Goal: Find specific page/section: Find specific page/section

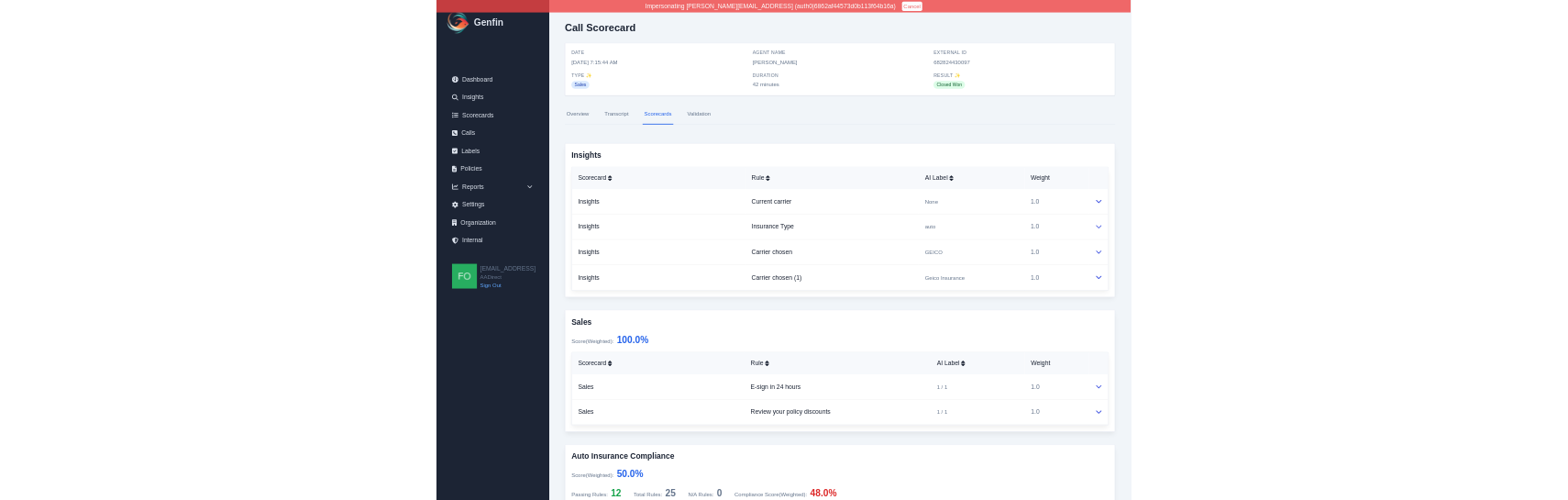
scroll to position [4830, 0]
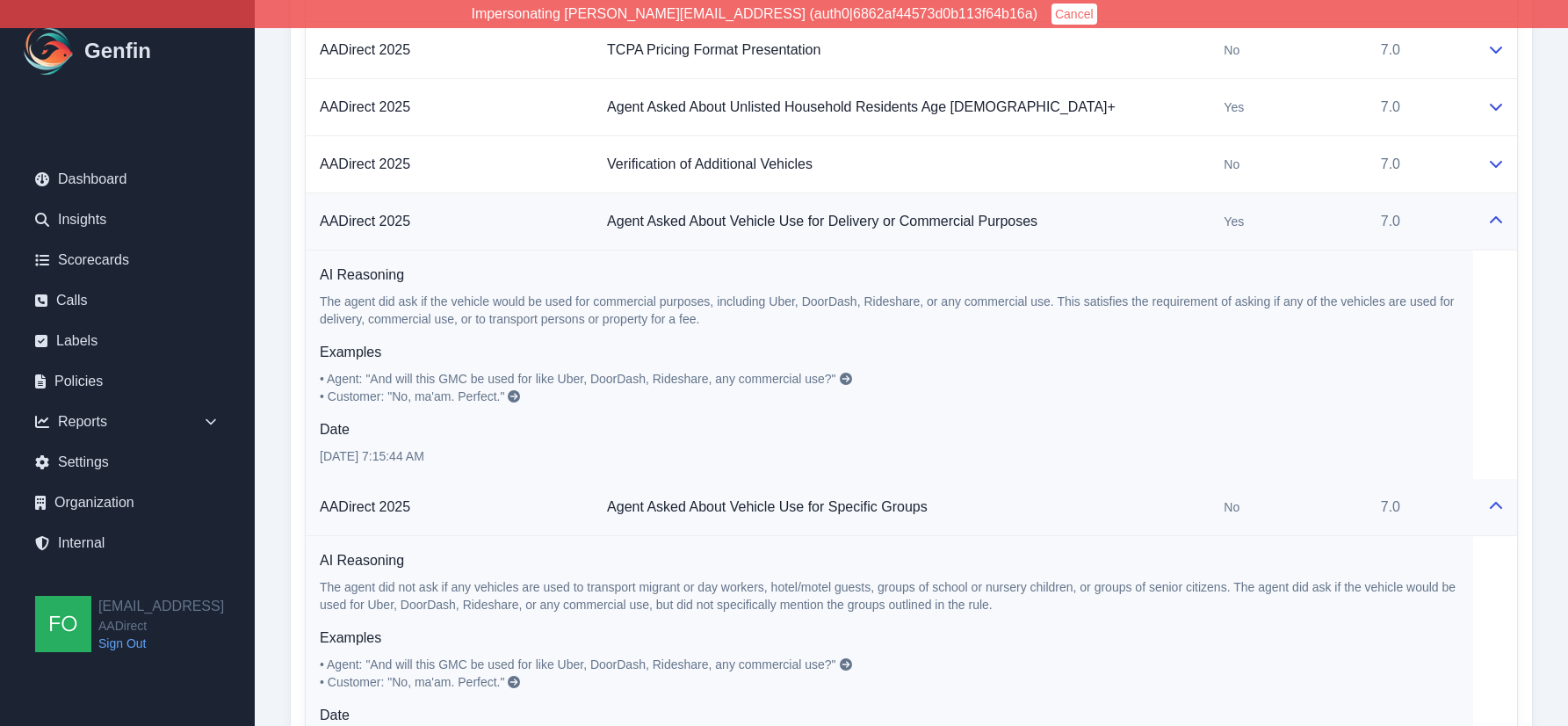
click at [290, 516] on div "AADirect 2025 Score (Weighted) : 55.1 % Passing Rules: 14 Total Rules: 21 N/A R…" at bounding box center [911, 107] width 1243 height 1917
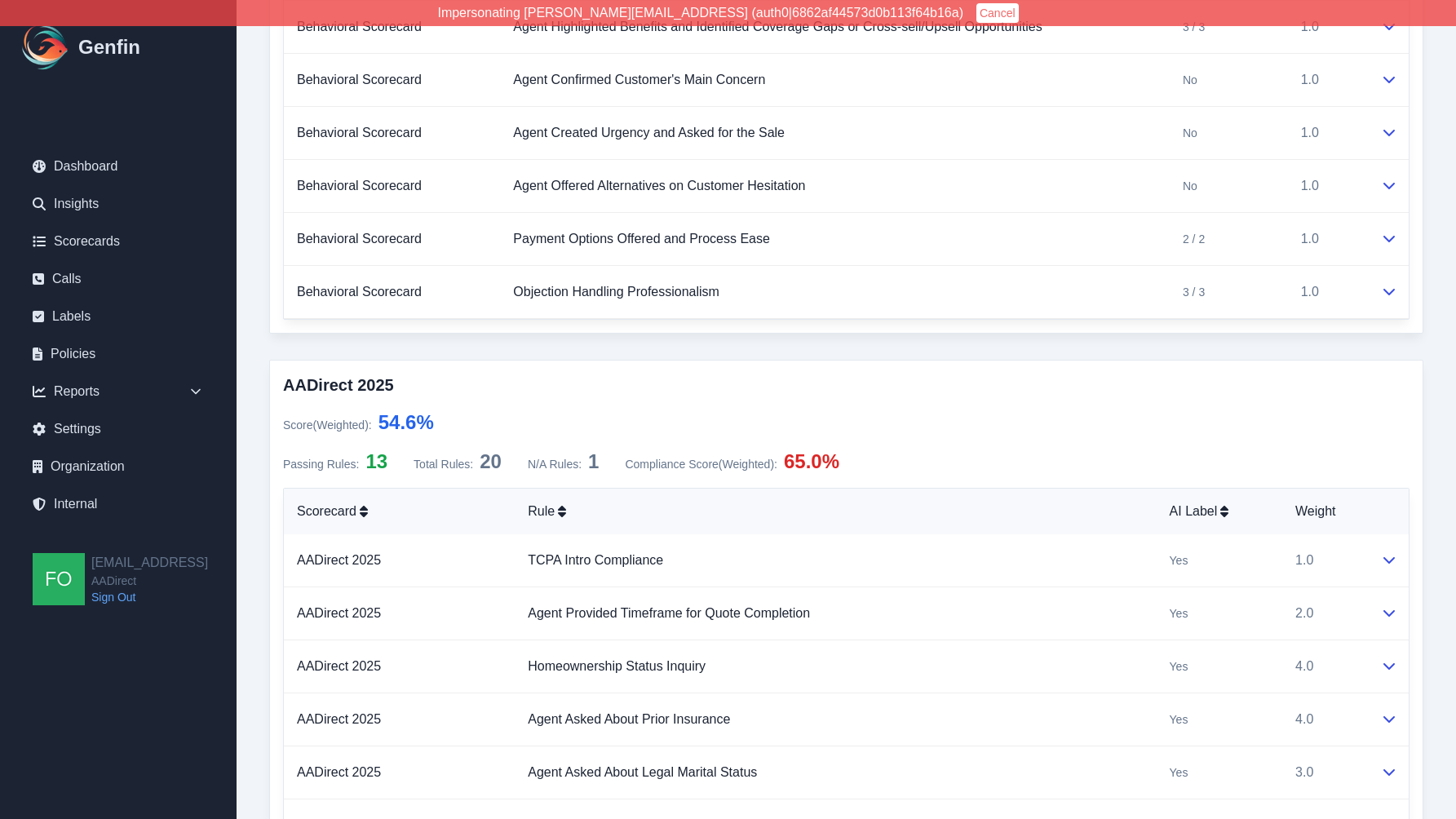
scroll to position [1498, 0]
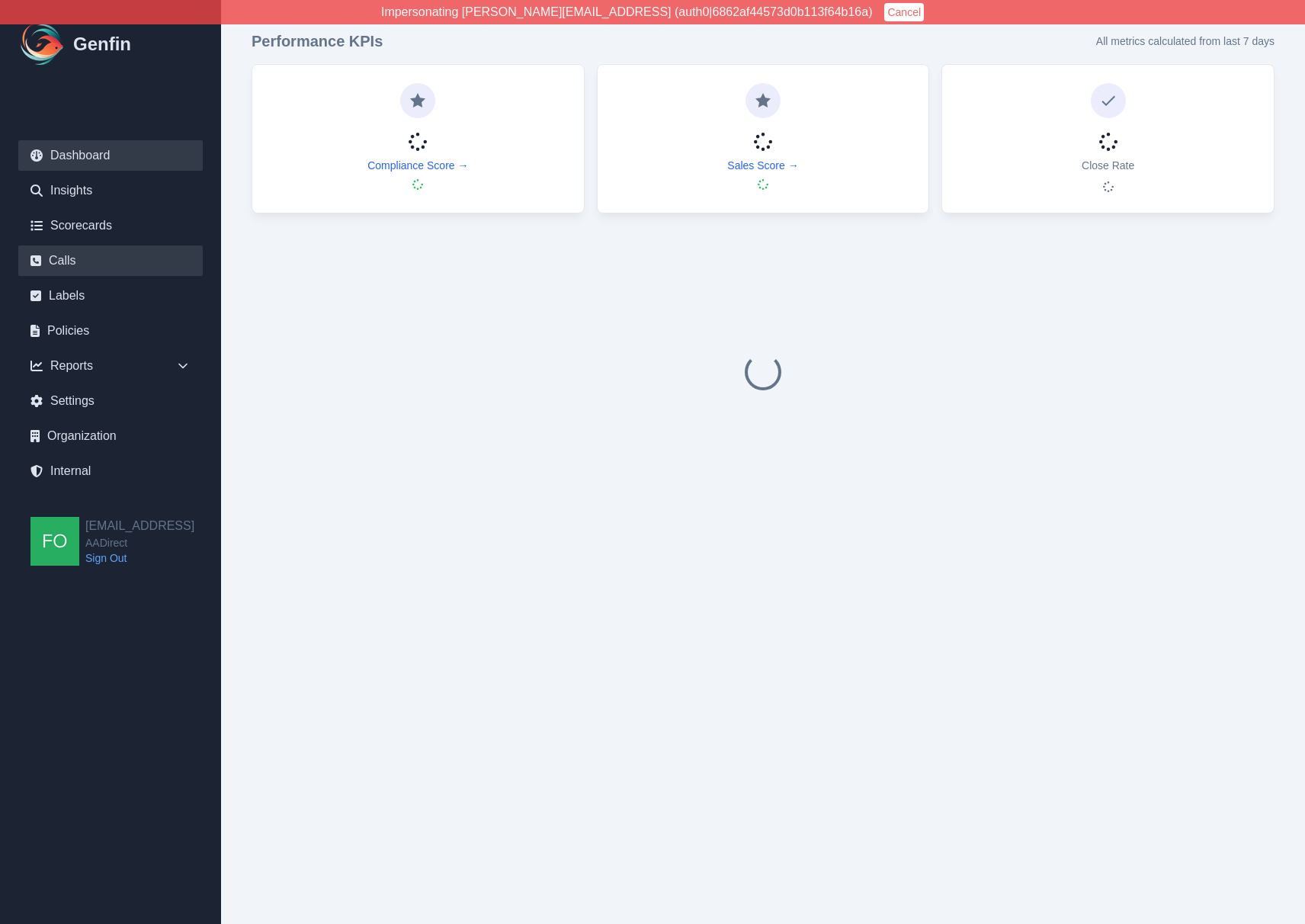
click at [81, 261] on link "Calls" at bounding box center [110, 261] width 184 height 31
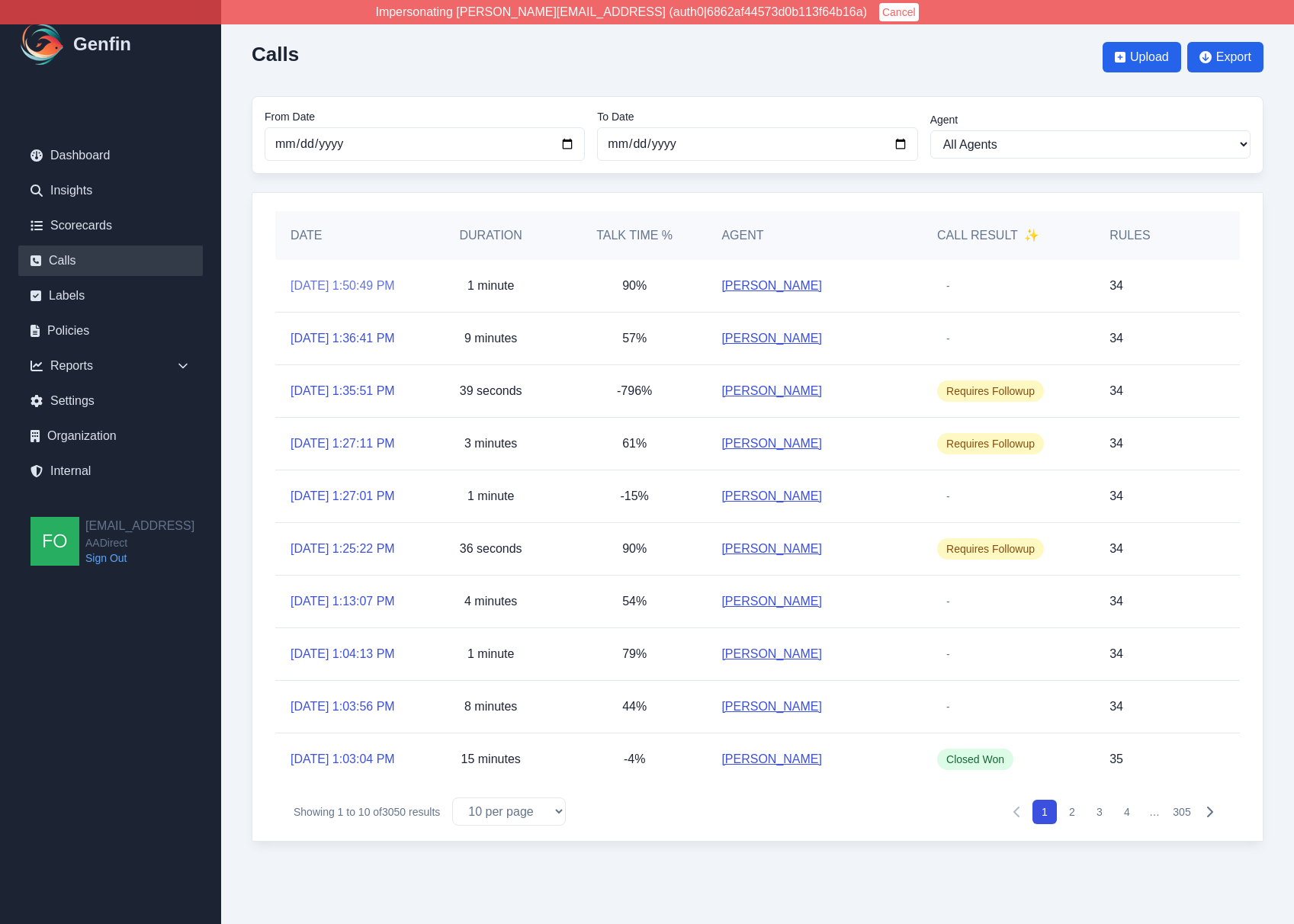
click at [322, 281] on link "9/18/2025, 1:50:49 PM" at bounding box center [342, 286] width 104 height 19
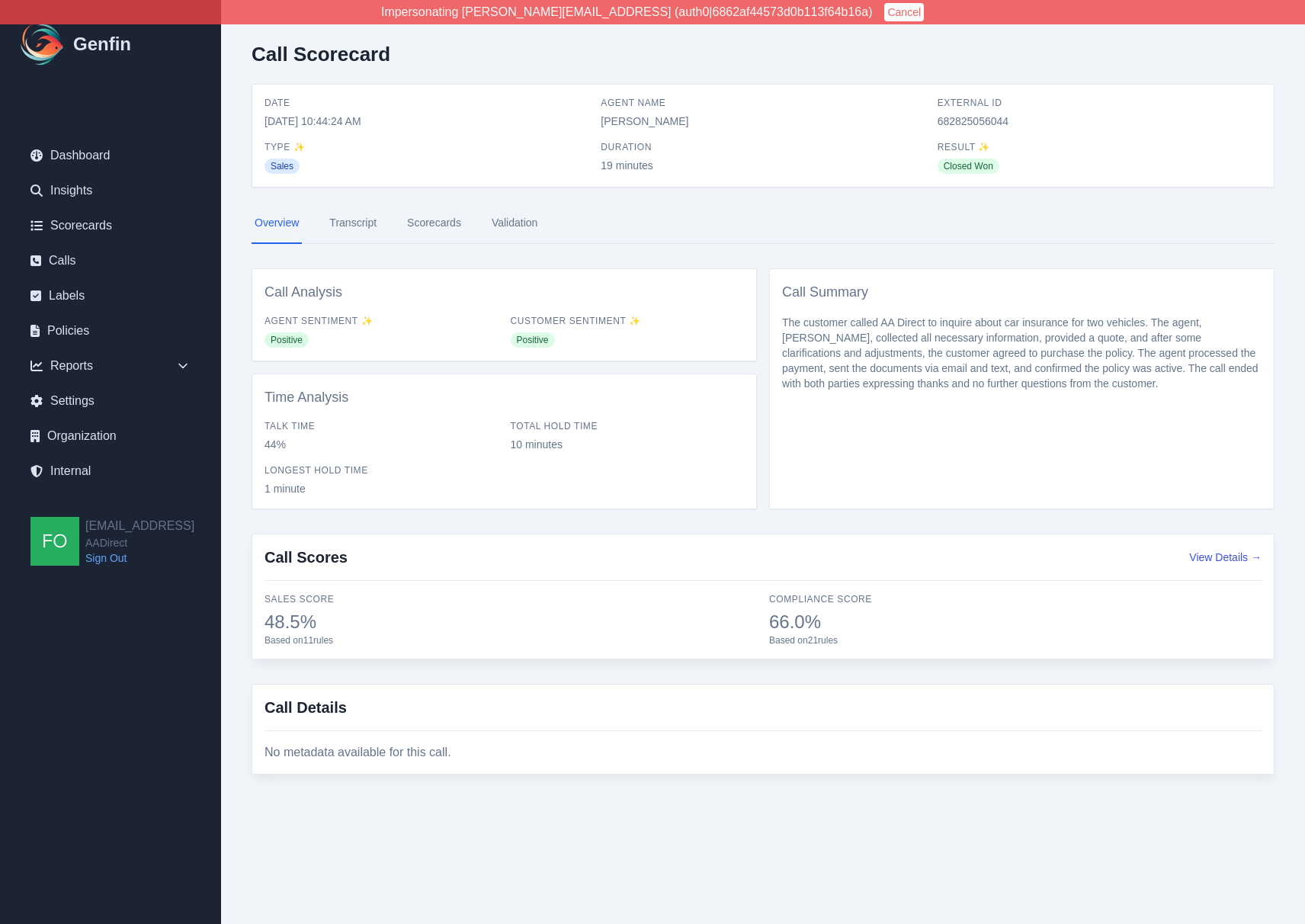
click at [433, 224] on link "Scorecards" at bounding box center [434, 223] width 60 height 41
